Goal: Transaction & Acquisition: Purchase product/service

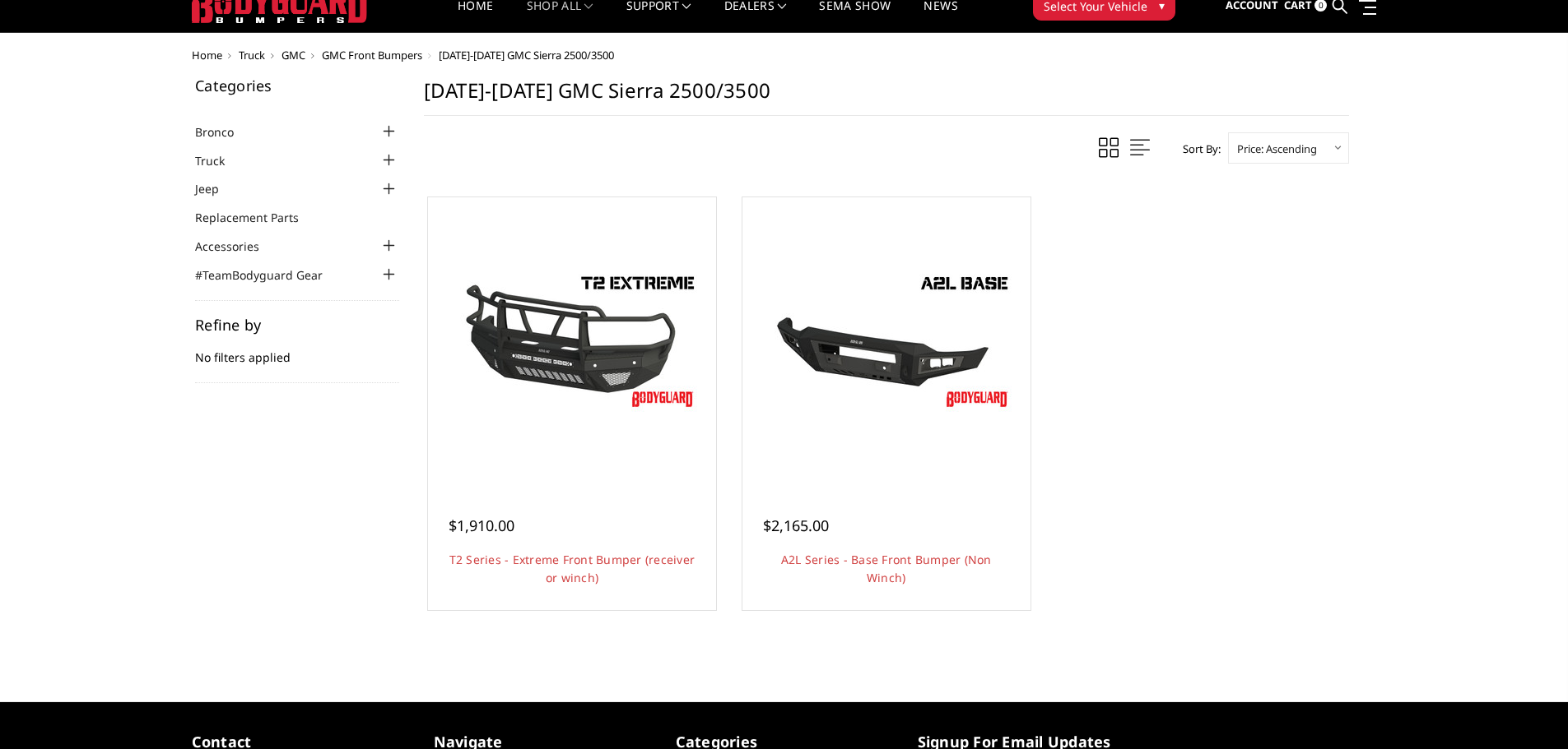
scroll to position [82, 0]
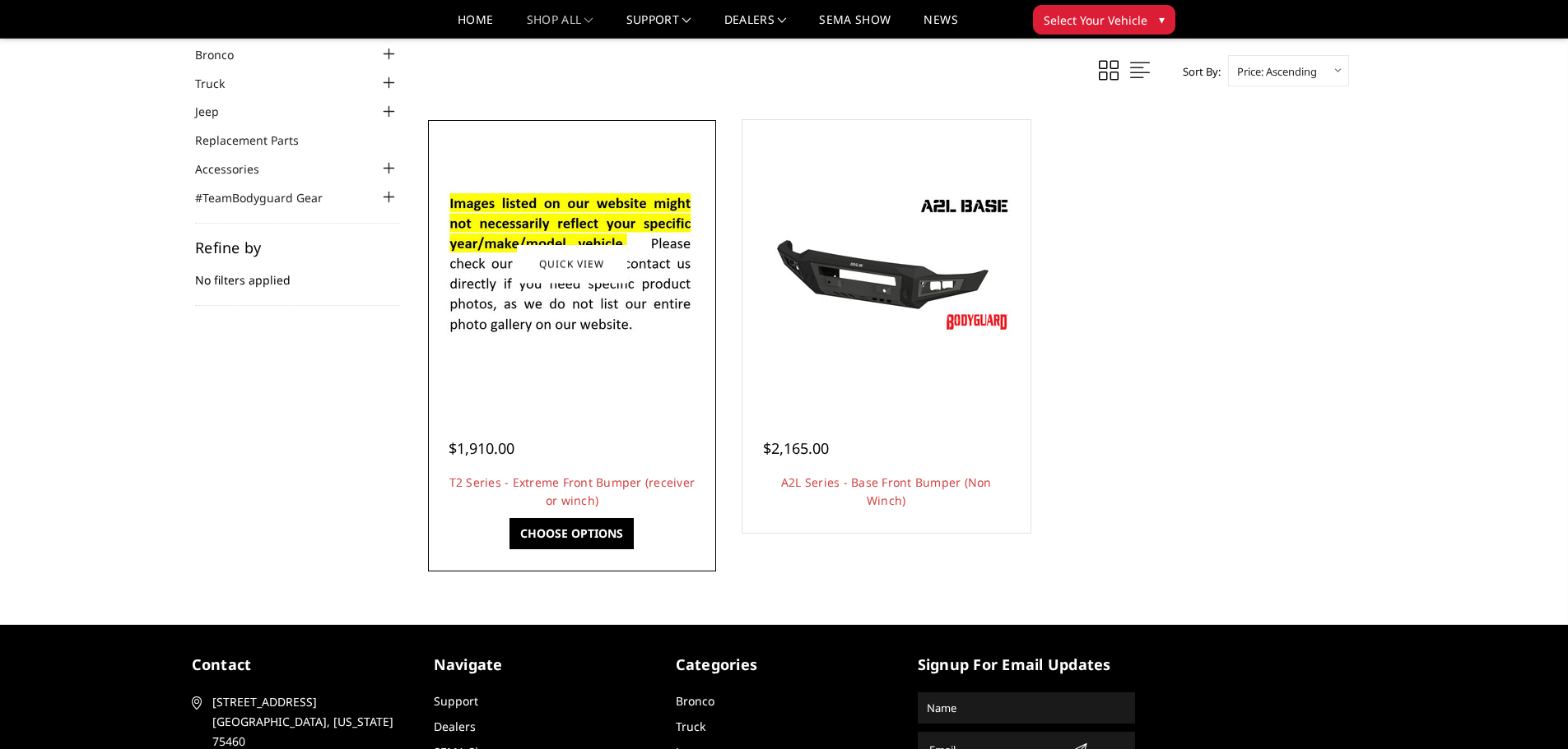
click at [567, 527] on link "Choose Options" at bounding box center [572, 534] width 124 height 31
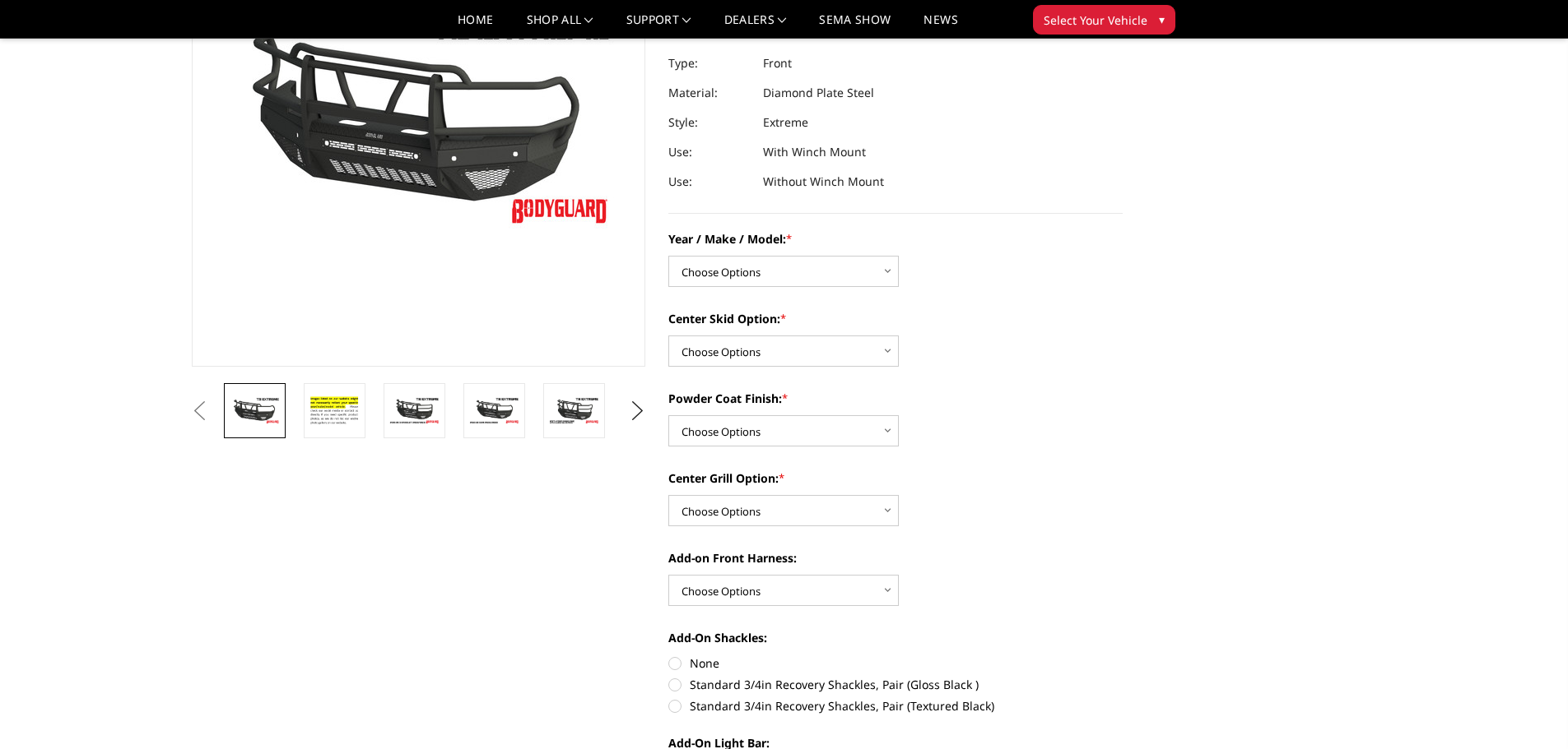
scroll to position [247, 0]
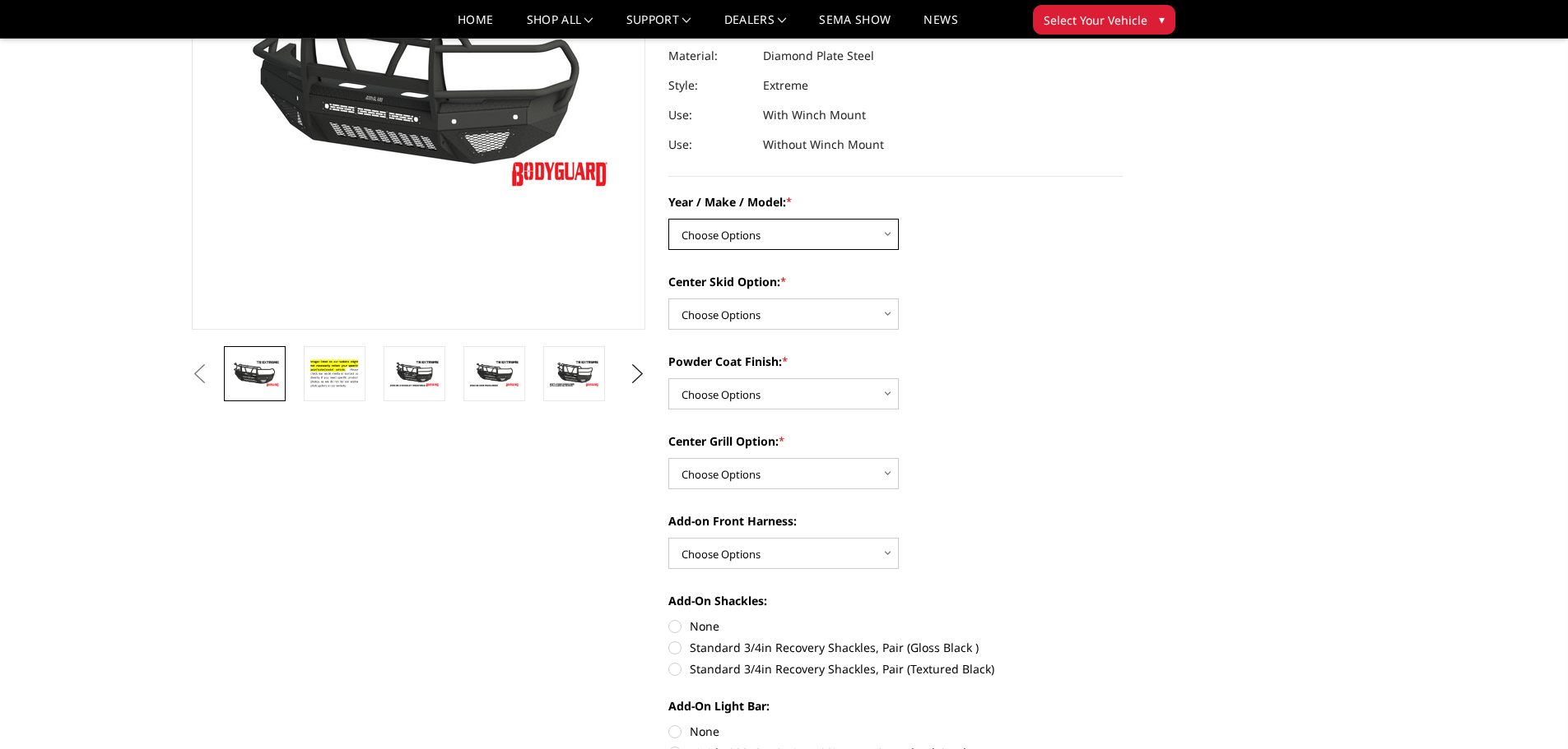
click at [788, 232] on select "Choose Options Chevrolet 19-21 1500 Chevrolet 15-19 2500 / 3500 Chevrolet 20-23…" at bounding box center [783, 235] width 231 height 31
click at [668, 219] on select "Choose Options Chevrolet 19-21 1500 Chevrolet 15-19 2500 / 3500 Chevrolet 20-23…" at bounding box center [783, 235] width 231 height 31
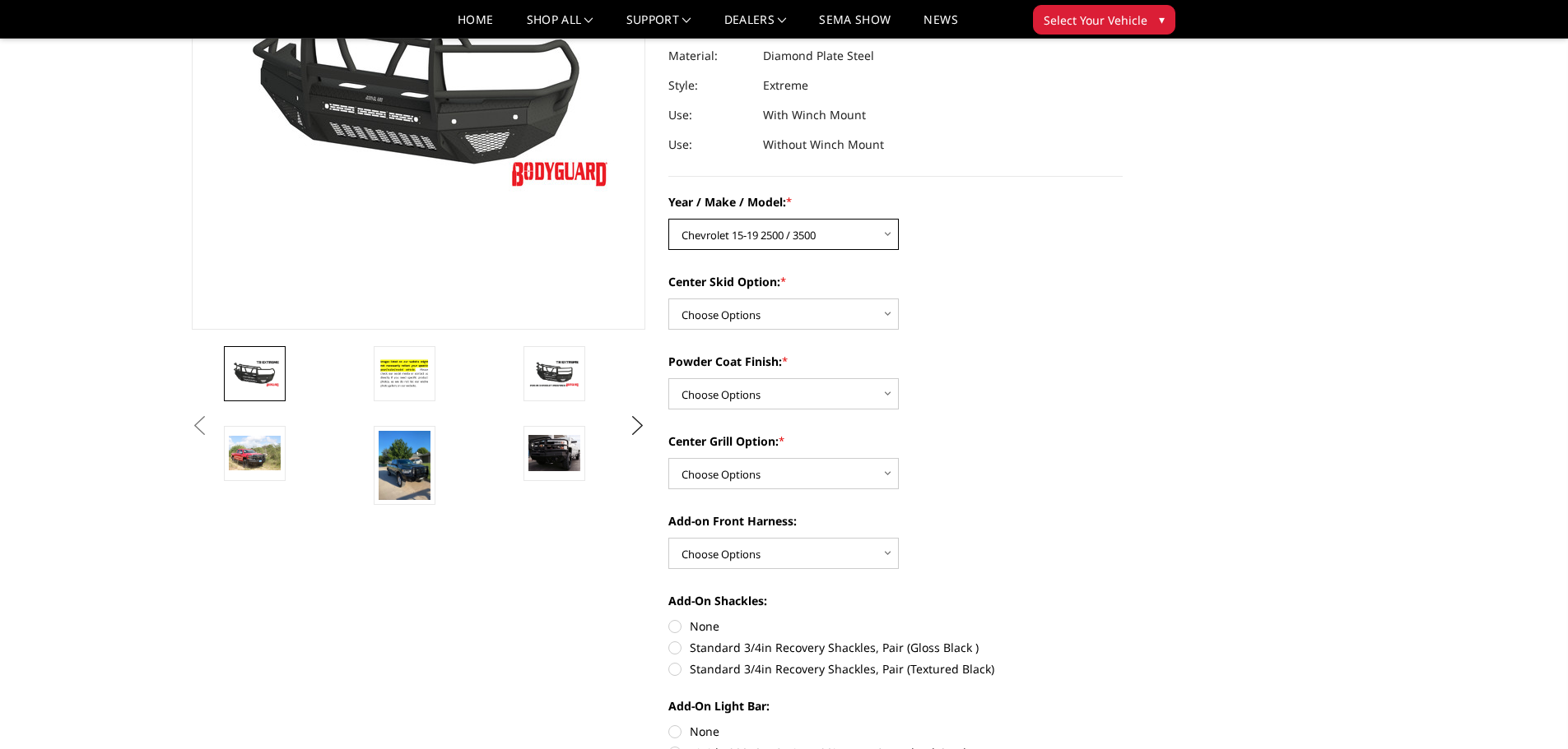
click at [767, 233] on select "Choose Options Chevrolet 19-21 1500 Chevrolet 15-19 2500 / 3500 Chevrolet 20-23…" at bounding box center [783, 235] width 231 height 31
select select "1453"
click at [668, 219] on select "Choose Options Chevrolet 19-21 1500 Chevrolet 15-19 2500 / 3500 Chevrolet 20-23…" at bounding box center [783, 235] width 231 height 31
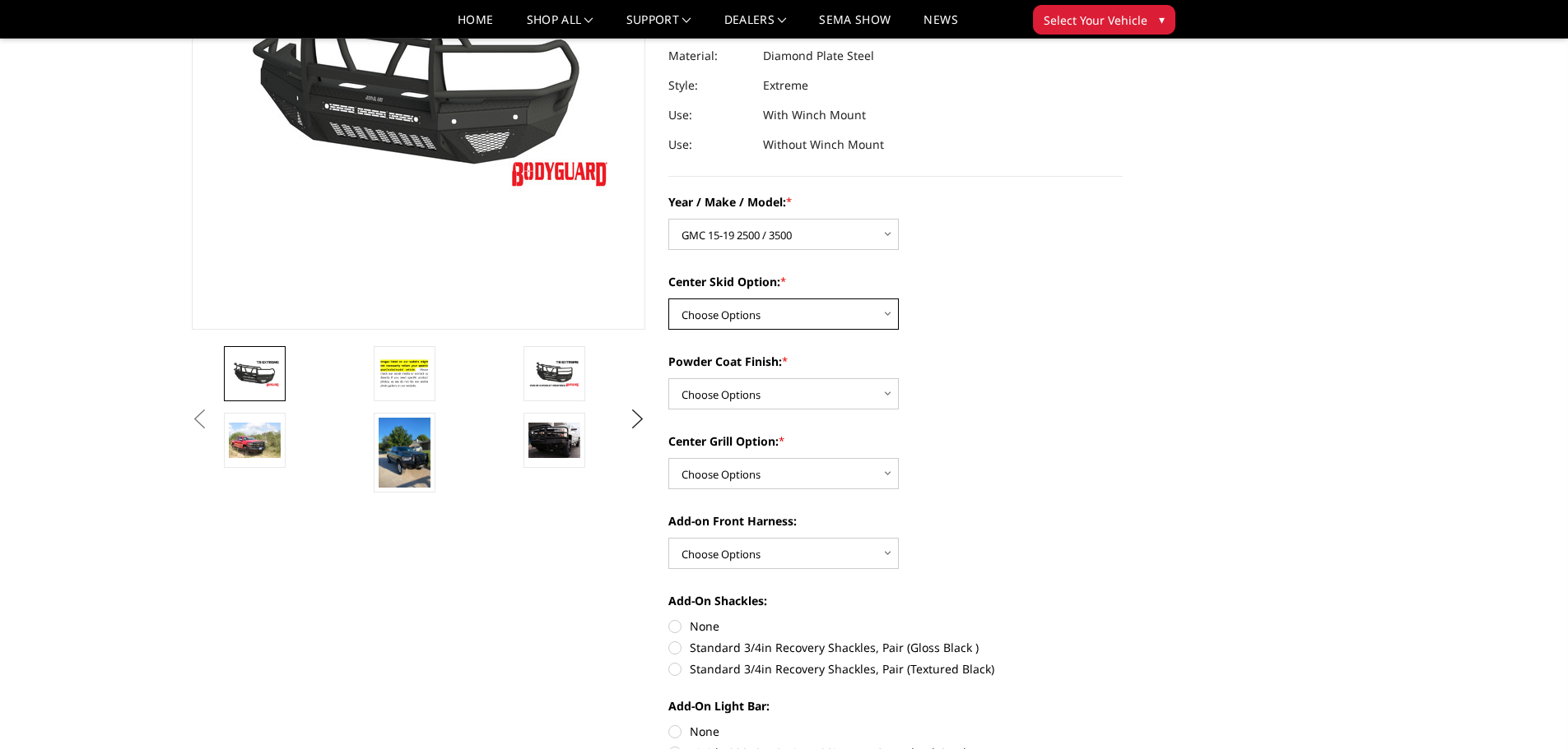
click at [793, 303] on select "Choose Options Standard center skid plate (included) Receiver tube Winch mount …" at bounding box center [783, 314] width 231 height 31
select select "624"
click at [668, 299] on select "Choose Options Standard center skid plate (included) Receiver tube Winch mount …" at bounding box center [783, 314] width 231 height 31
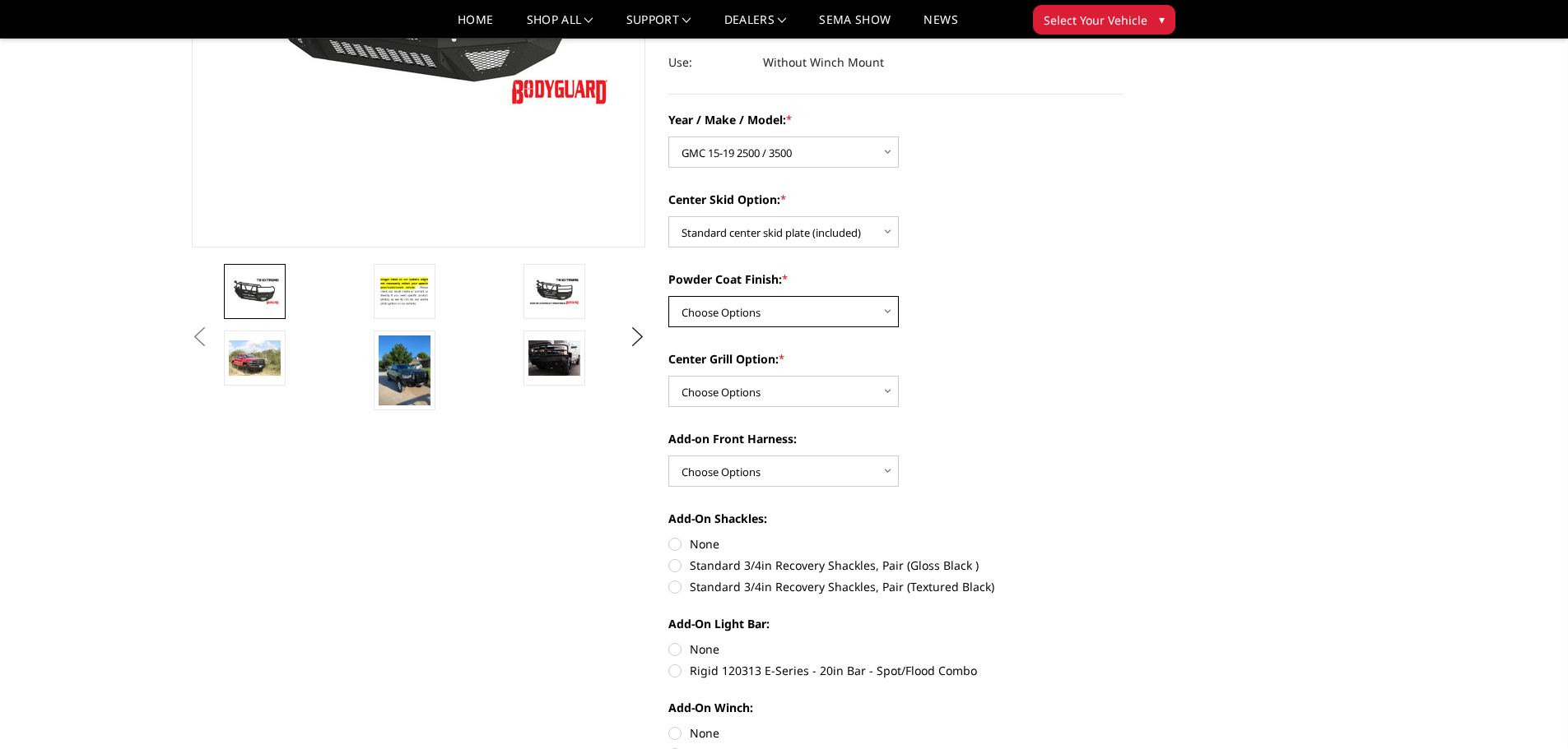
click at [768, 317] on select "Choose Options Bare metal Gloss Black Powder Coat Texture Black Powder Coat" at bounding box center [783, 312] width 231 height 31
select select "668"
click at [668, 296] on select "Choose Options Bare metal Gloss Black Powder Coat Texture Black Powder Coat" at bounding box center [783, 312] width 231 height 31
click at [779, 383] on select "Choose Options Add expanded metal in center grill Decline this option" at bounding box center [783, 392] width 231 height 31
select select "1081"
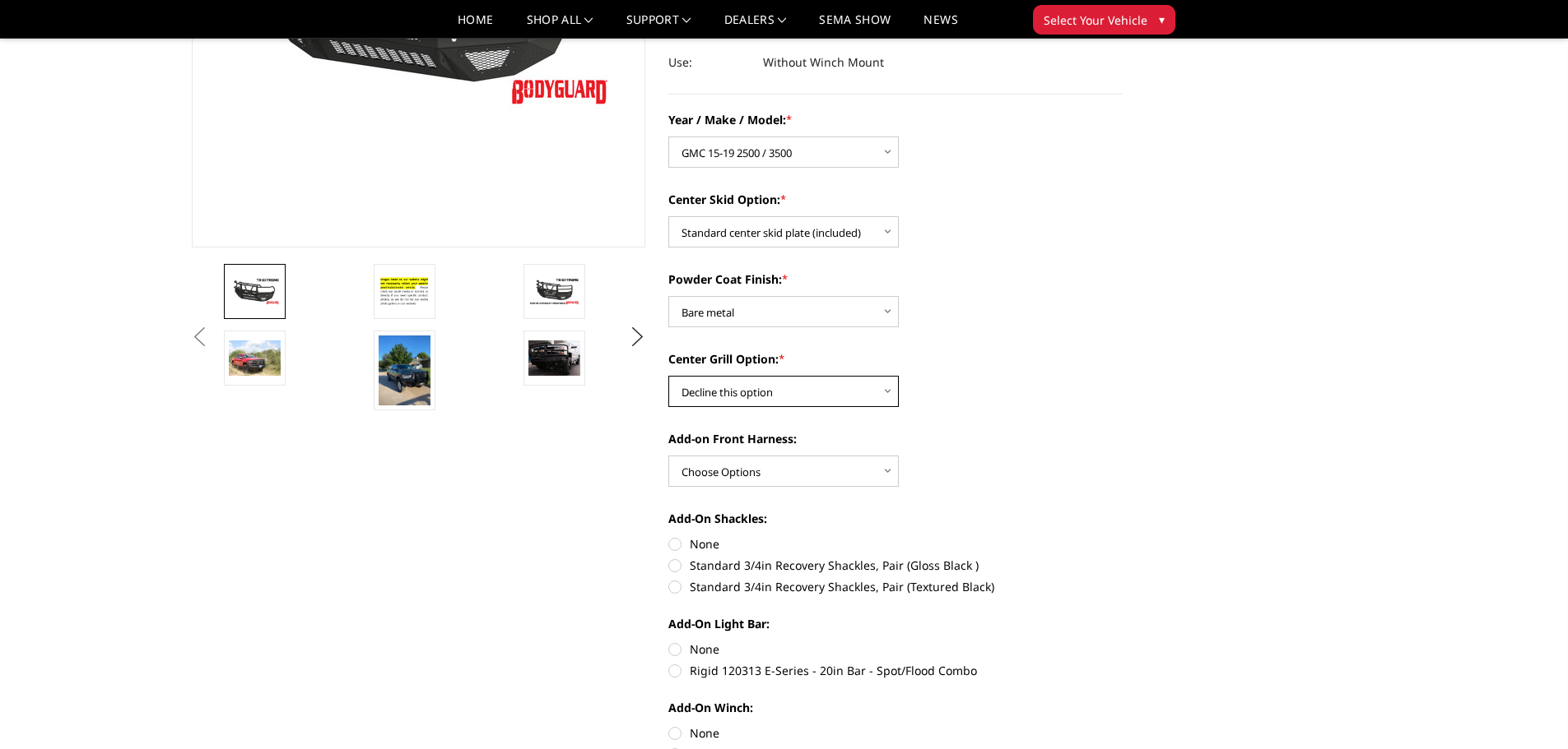
click at [668, 376] on select "Choose Options Add expanded metal in center grill Decline this option" at bounding box center [783, 392] width 231 height 31
click at [801, 468] on select "Choose Options WITH front camera harness WITHOUT front camera harness" at bounding box center [783, 472] width 231 height 31
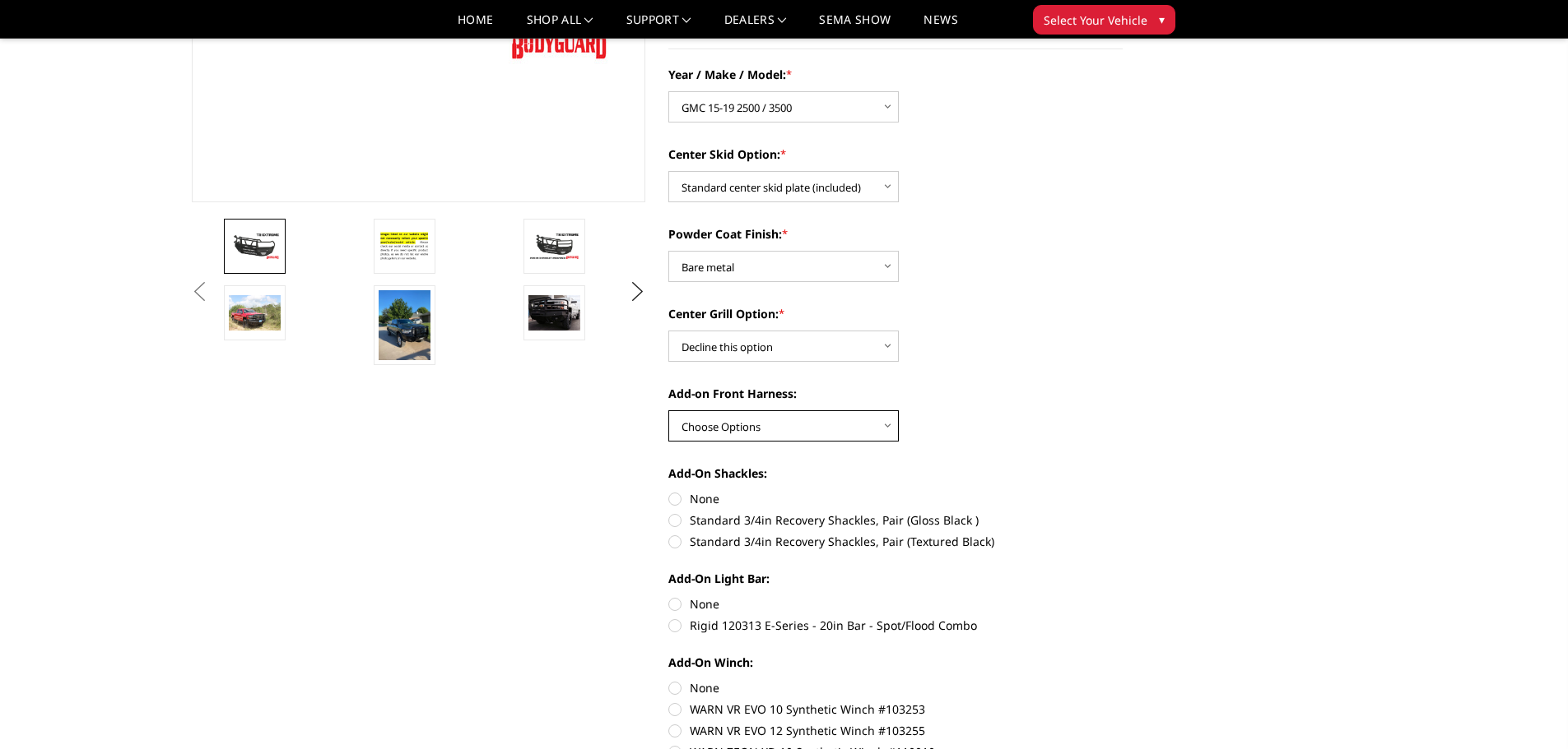
scroll to position [412, 0]
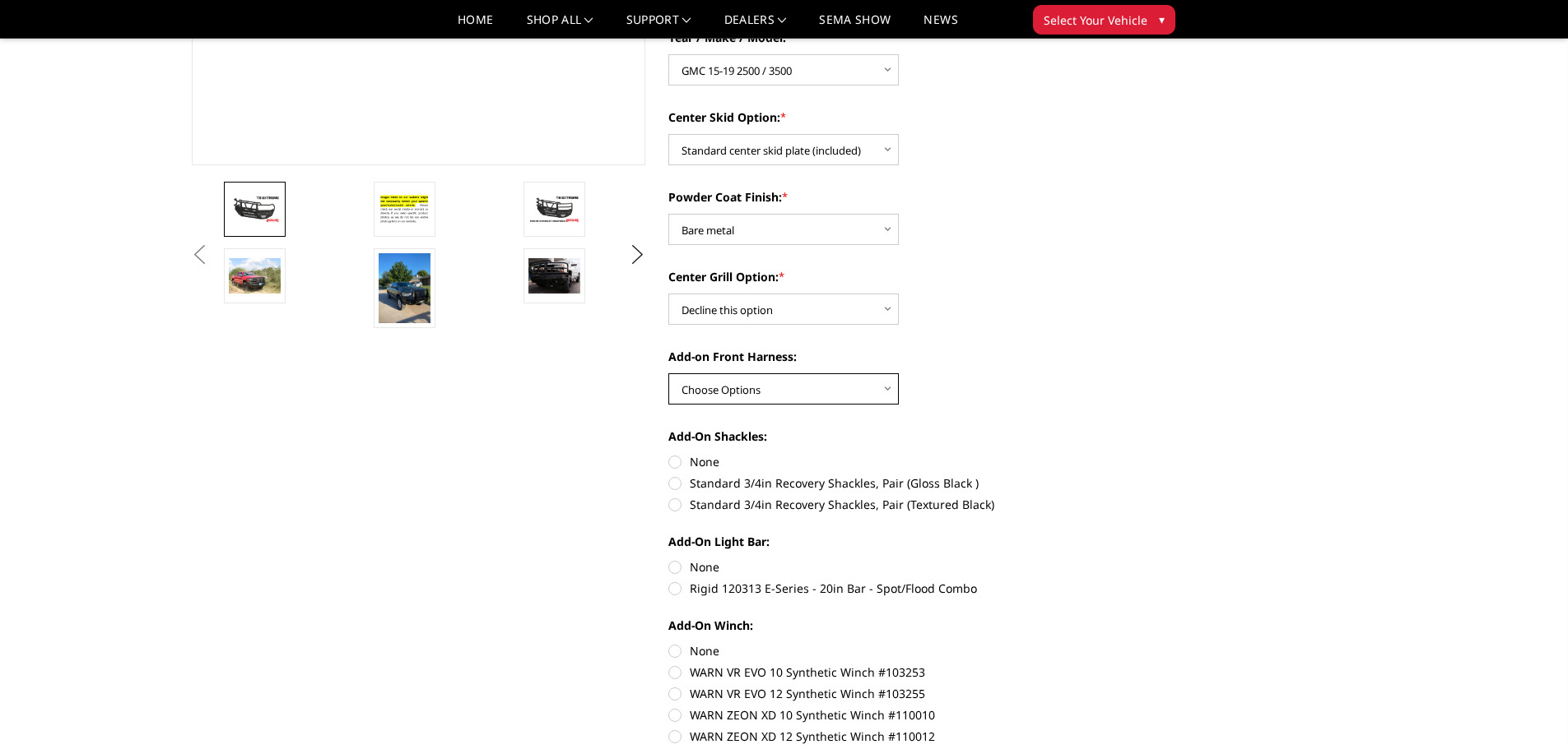
click at [786, 388] on select "Choose Options WITH front camera harness WITHOUT front camera harness" at bounding box center [783, 389] width 231 height 31
select select "1696"
click at [668, 374] on select "Choose Options WITH front camera harness WITHOUT front camera harness" at bounding box center [783, 389] width 231 height 31
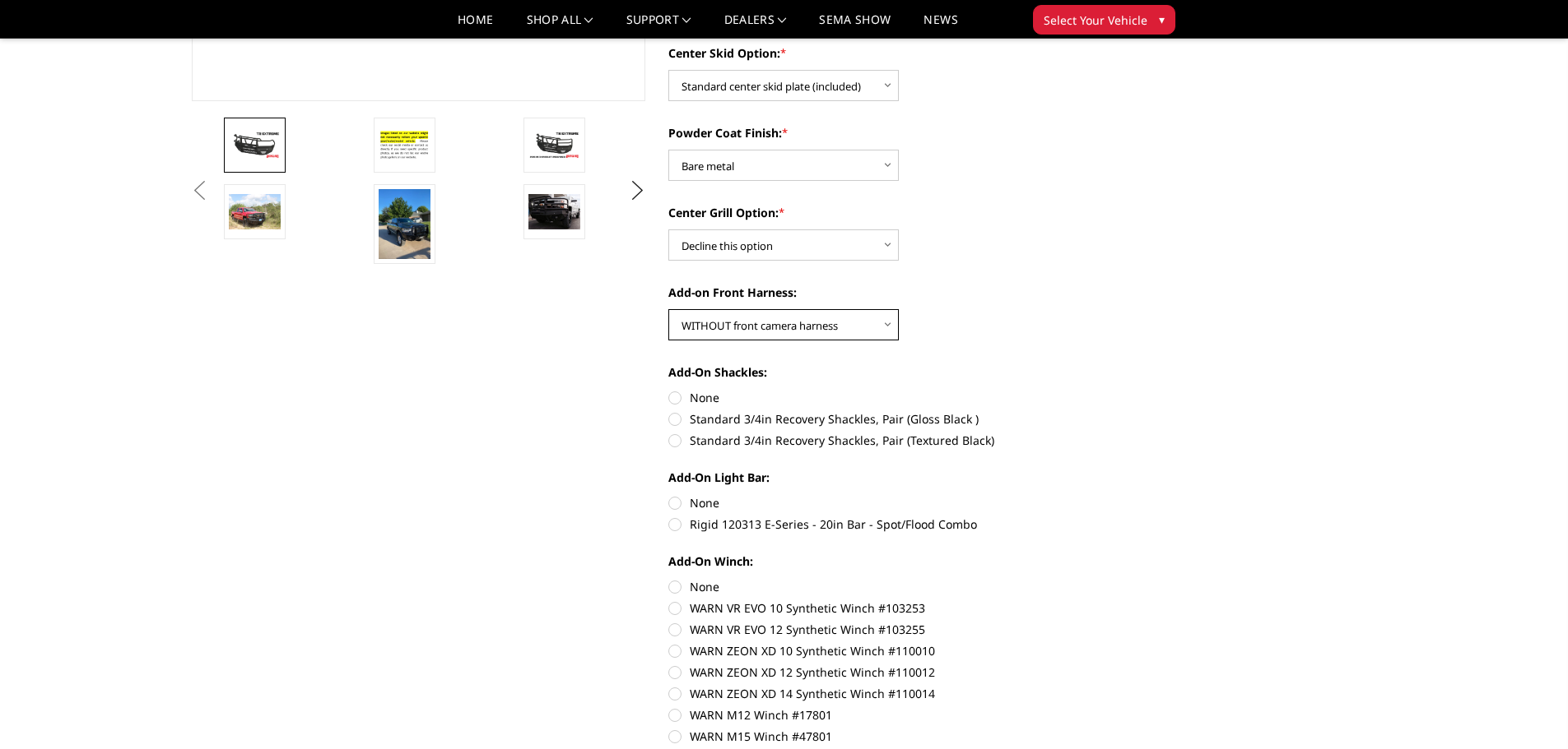
scroll to position [494, 0]
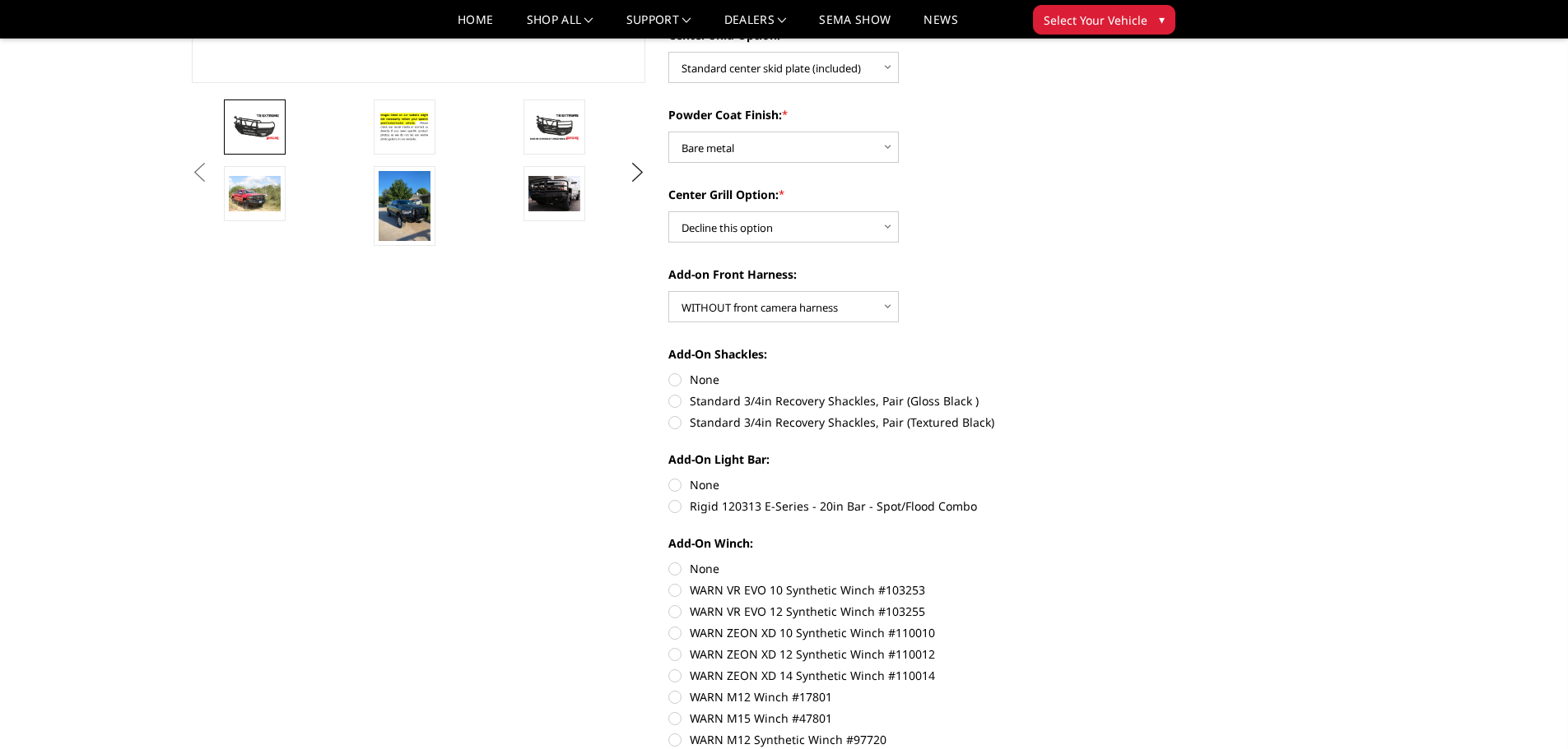
click at [675, 378] on label "None" at bounding box center [895, 379] width 455 height 17
click at [669, 372] on input "None" at bounding box center [668, 371] width 1 height 1
radio input "true"
click at [675, 485] on label "None" at bounding box center [895, 485] width 455 height 17
click at [669, 477] on input "None" at bounding box center [668, 477] width 1 height 1
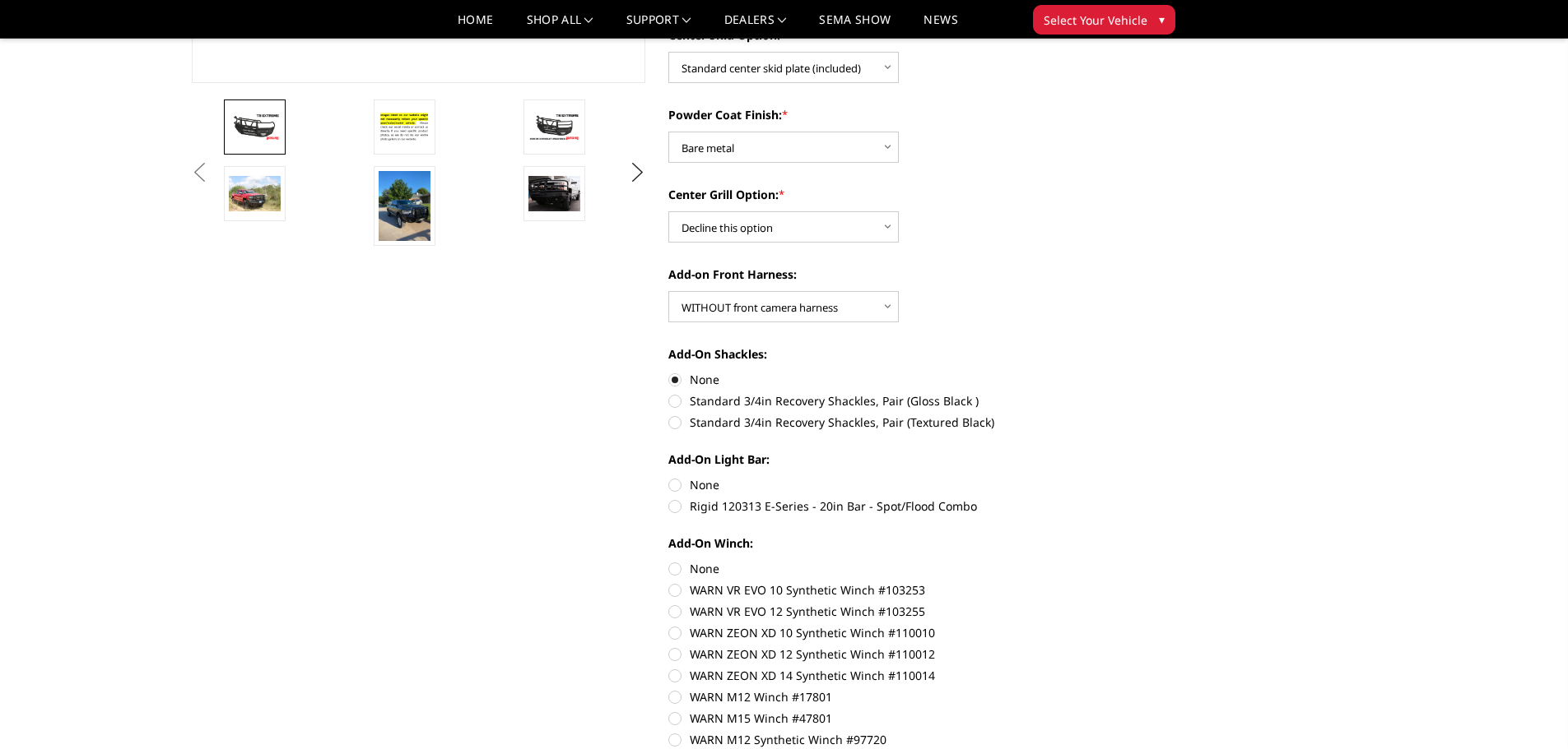
radio input "true"
click at [675, 570] on label "None" at bounding box center [895, 569] width 455 height 17
click at [669, 561] on input "None" at bounding box center [668, 561] width 1 height 1
radio input "true"
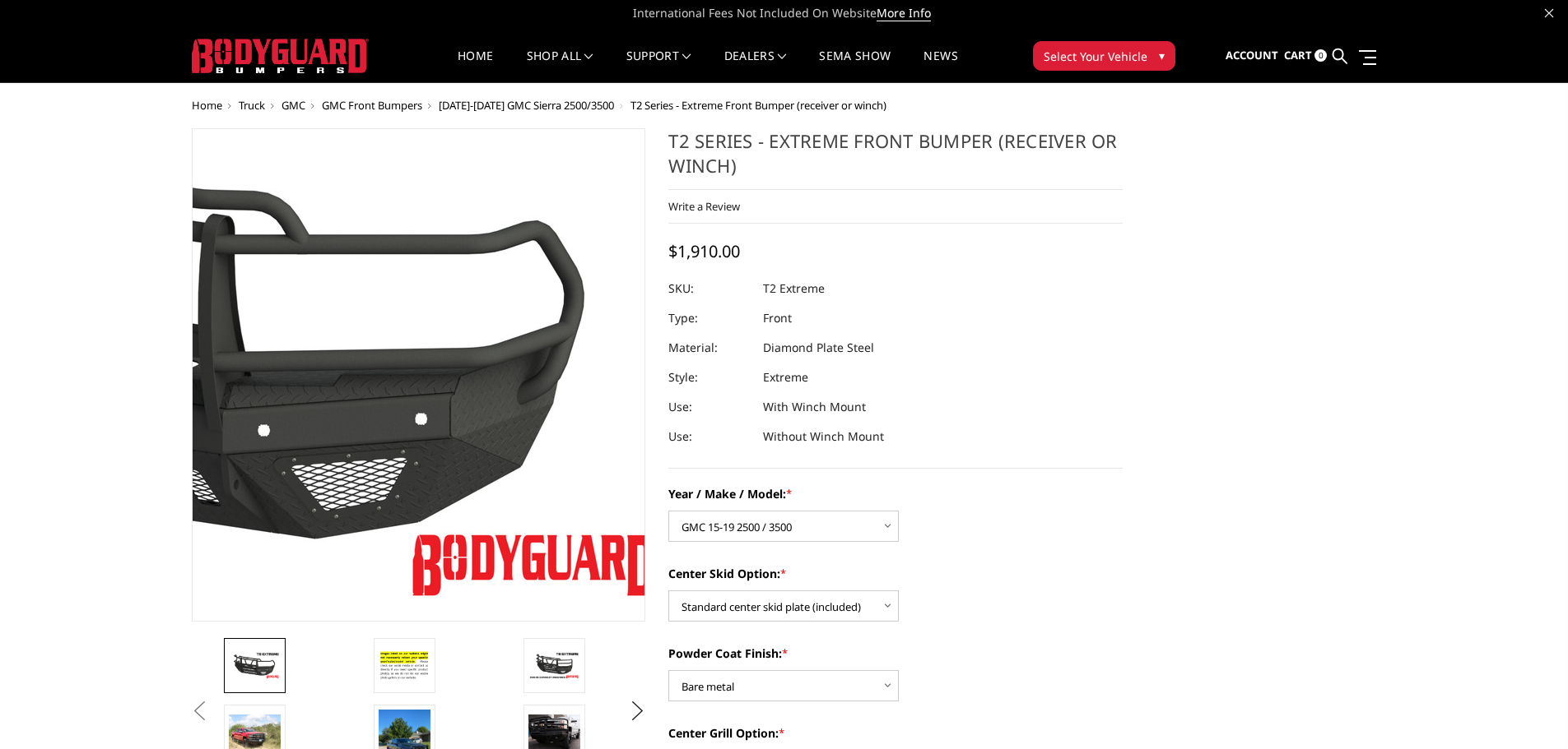
scroll to position [0, 0]
